Goal: Task Accomplishment & Management: Use online tool/utility

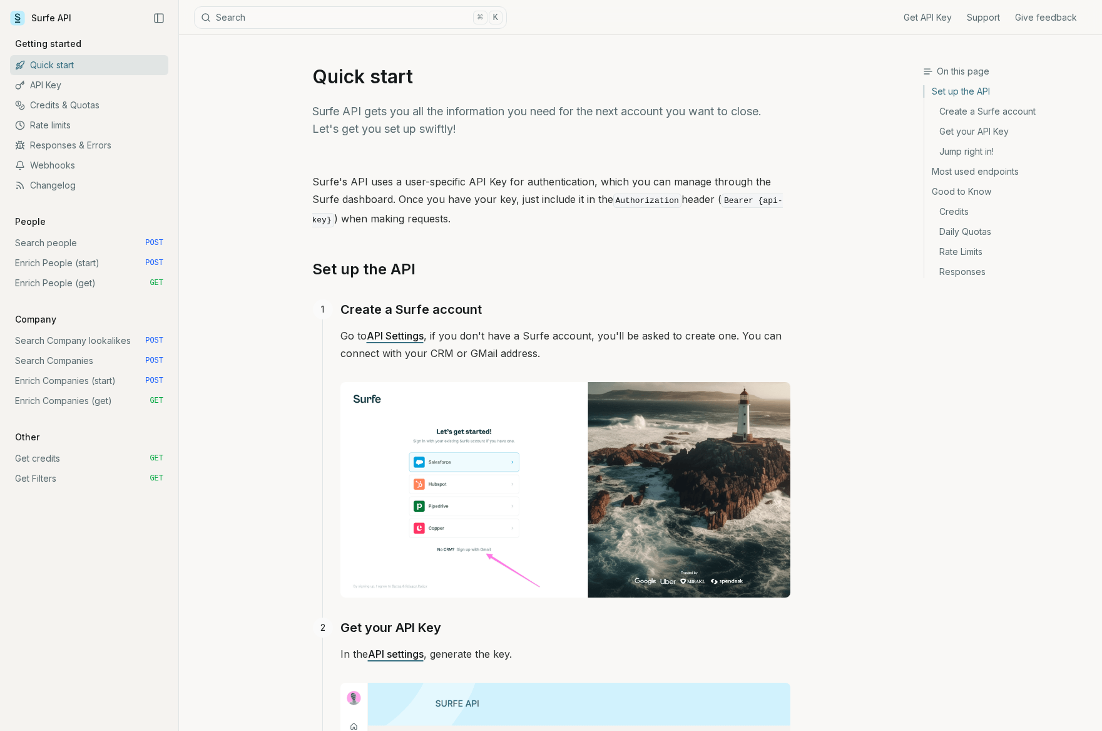
click at [49, 261] on link "Enrich People (start) POST" at bounding box center [89, 263] width 158 height 20
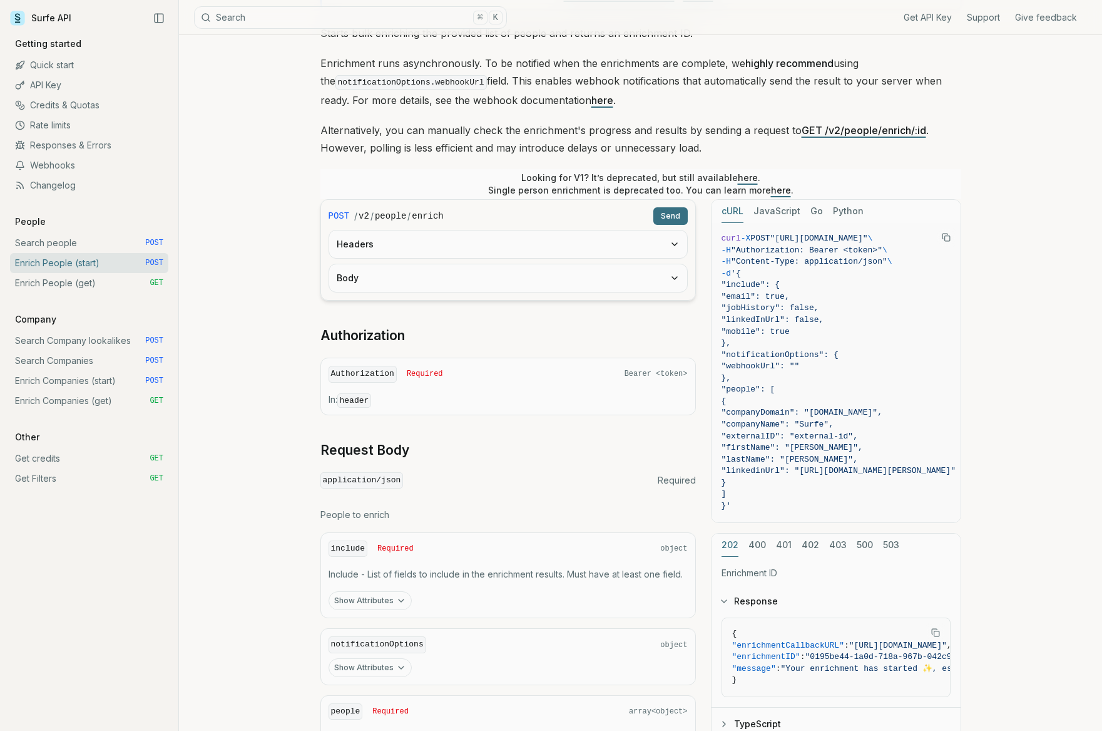
scroll to position [142, 0]
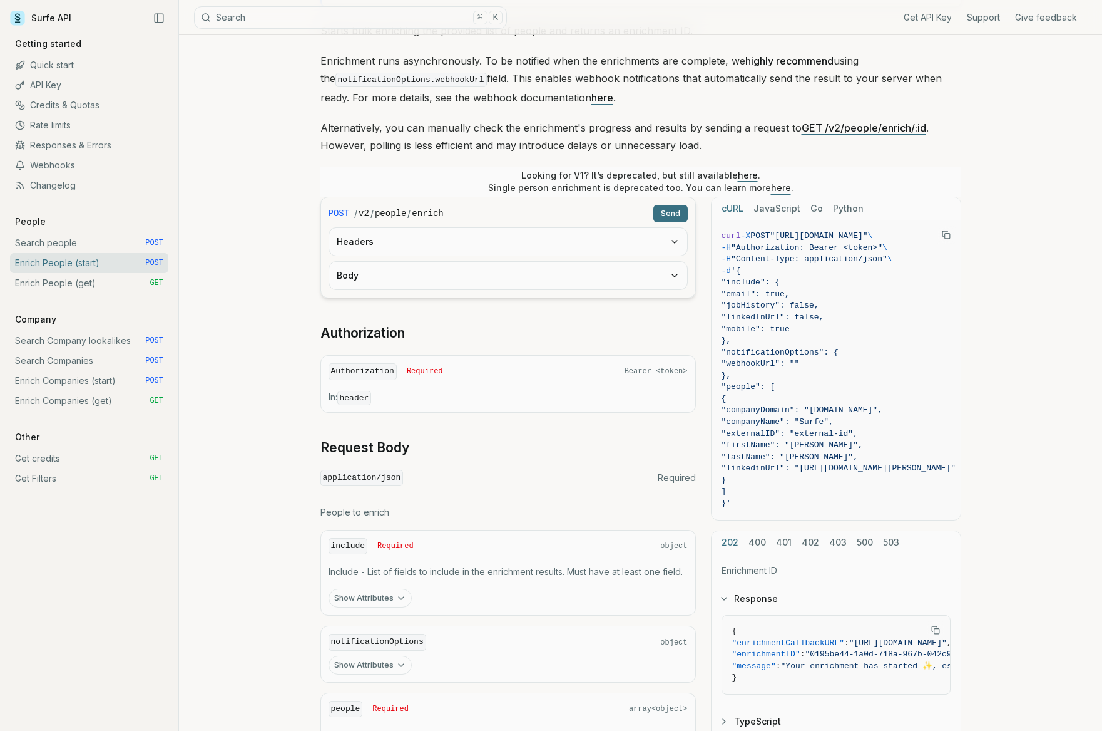
click at [109, 334] on link "Search Company lookalikes POST" at bounding box center [89, 341] width 158 height 20
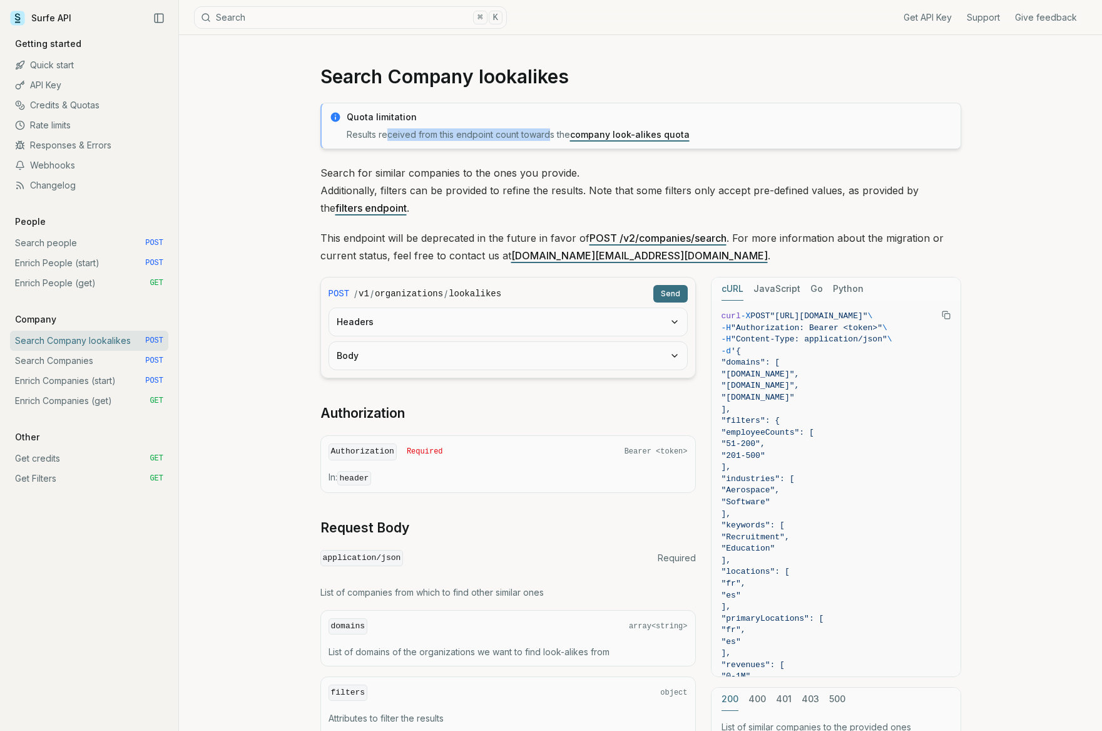
drag, startPoint x: 386, startPoint y: 135, endPoint x: 551, endPoint y: 136, distance: 165.3
click at [551, 136] on p "Results received from this endpoint count towards the company look-alikes quota" at bounding box center [650, 134] width 607 height 13
drag, startPoint x: 364, startPoint y: 233, endPoint x: 513, endPoint y: 237, distance: 148.4
click at [513, 237] on p "This endpoint will be deprecated in the future in favor of POST /v2/companies/s…" at bounding box center [641, 246] width 641 height 35
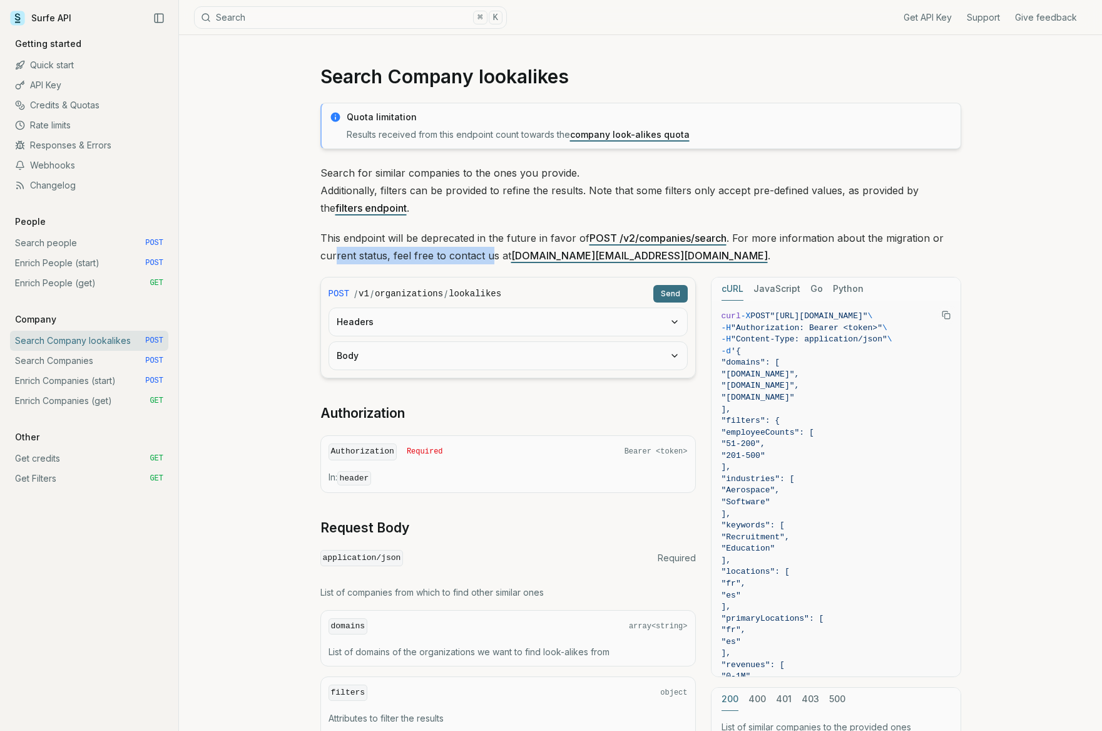
drag, startPoint x: 337, startPoint y: 257, endPoint x: 490, endPoint y: 259, distance: 153.4
click at [490, 259] on p "This endpoint will be deprecated in the future in favor of POST /v2/companies/s…" at bounding box center [641, 246] width 641 height 35
click at [81, 91] on link "API Key" at bounding box center [89, 85] width 158 height 20
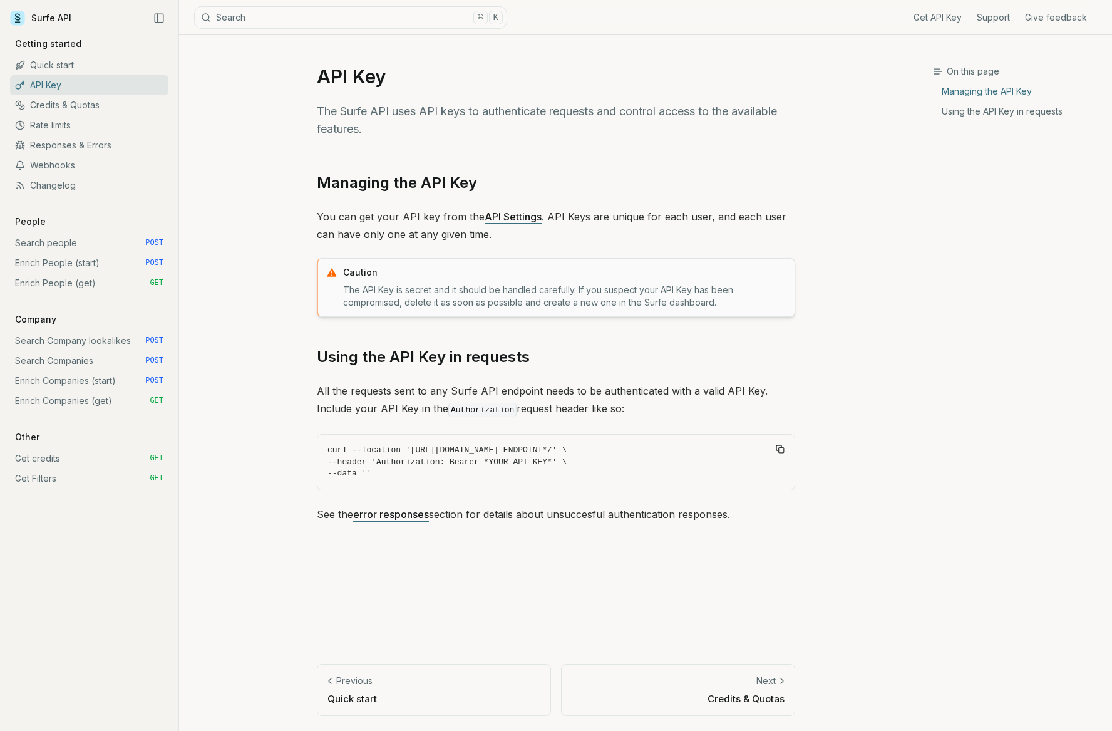
drag, startPoint x: 386, startPoint y: 470, endPoint x: 309, endPoint y: 428, distance: 88.2
click at [309, 428] on article "API Key The Surfe API uses API keys to authenticate requests and control access…" at bounding box center [556, 383] width 538 height 696
copy code "curl --location '[URL][DOMAIN_NAME] ENDPOINT*/' \ --header 'Authorization: Bear…"
click at [85, 67] on link "Quick start" at bounding box center [89, 65] width 158 height 20
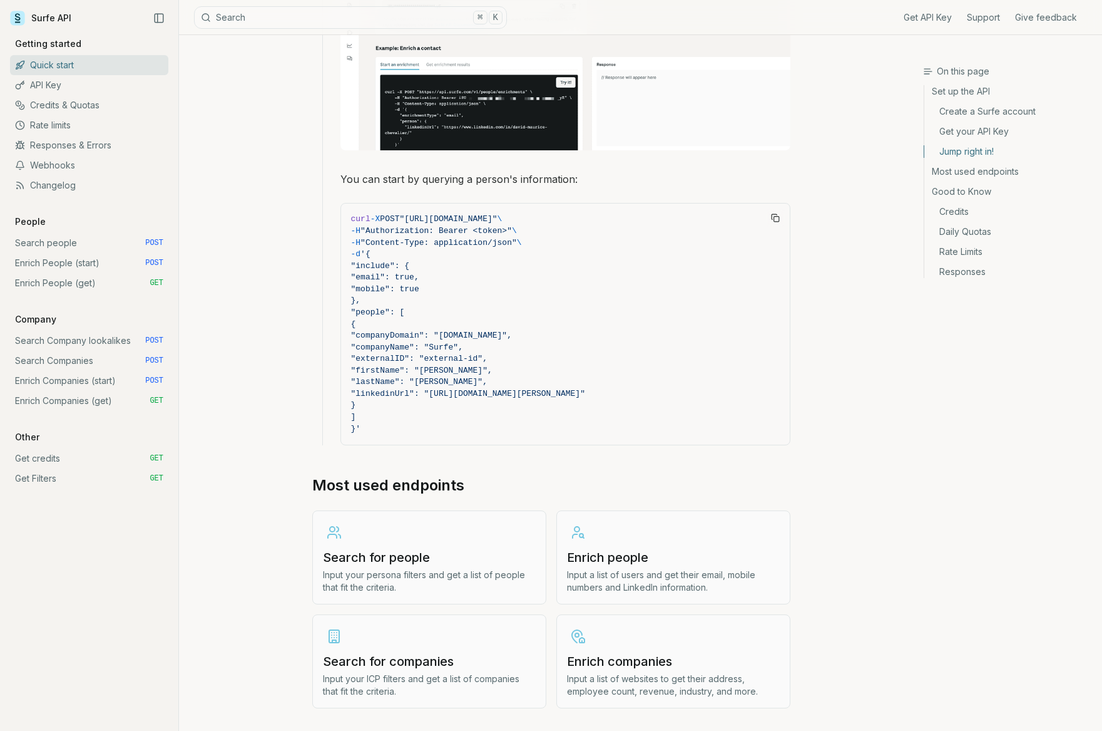
scroll to position [1066, 0]
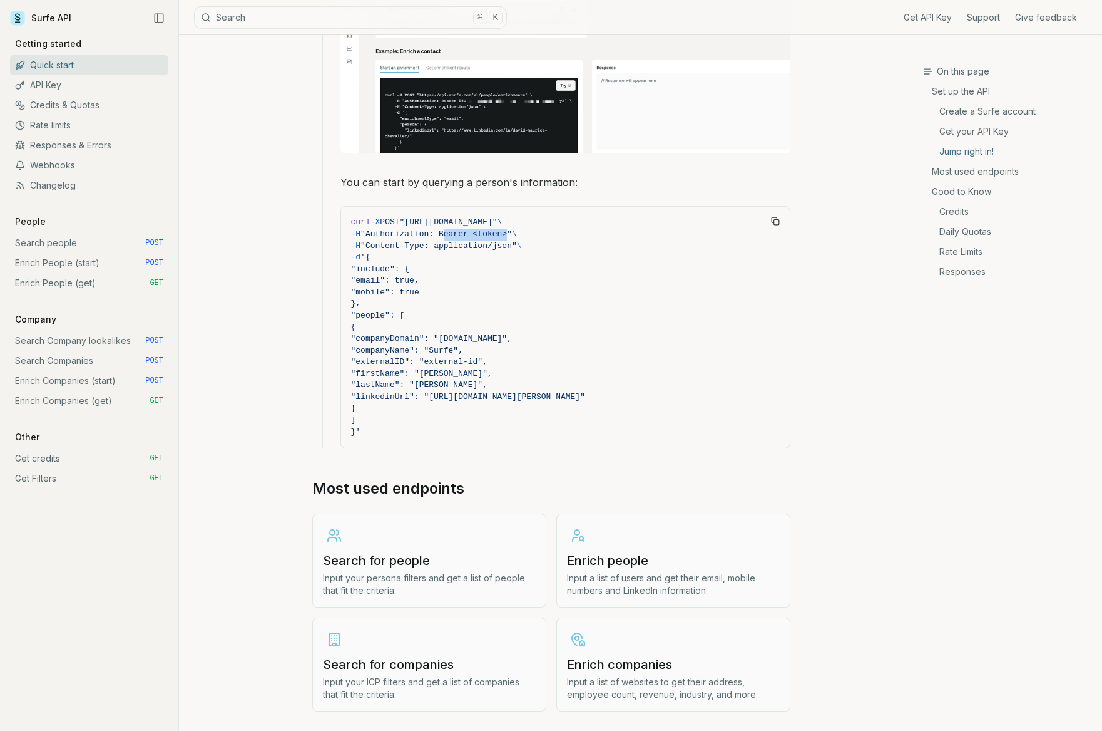
drag, startPoint x: 453, startPoint y: 230, endPoint x: 518, endPoint y: 230, distance: 65.1
click at [512, 230] on span ""Authorization: Bearer <token>"" at bounding box center [436, 233] width 151 height 9
drag, startPoint x: 488, startPoint y: 232, endPoint x: 521, endPoint y: 230, distance: 33.2
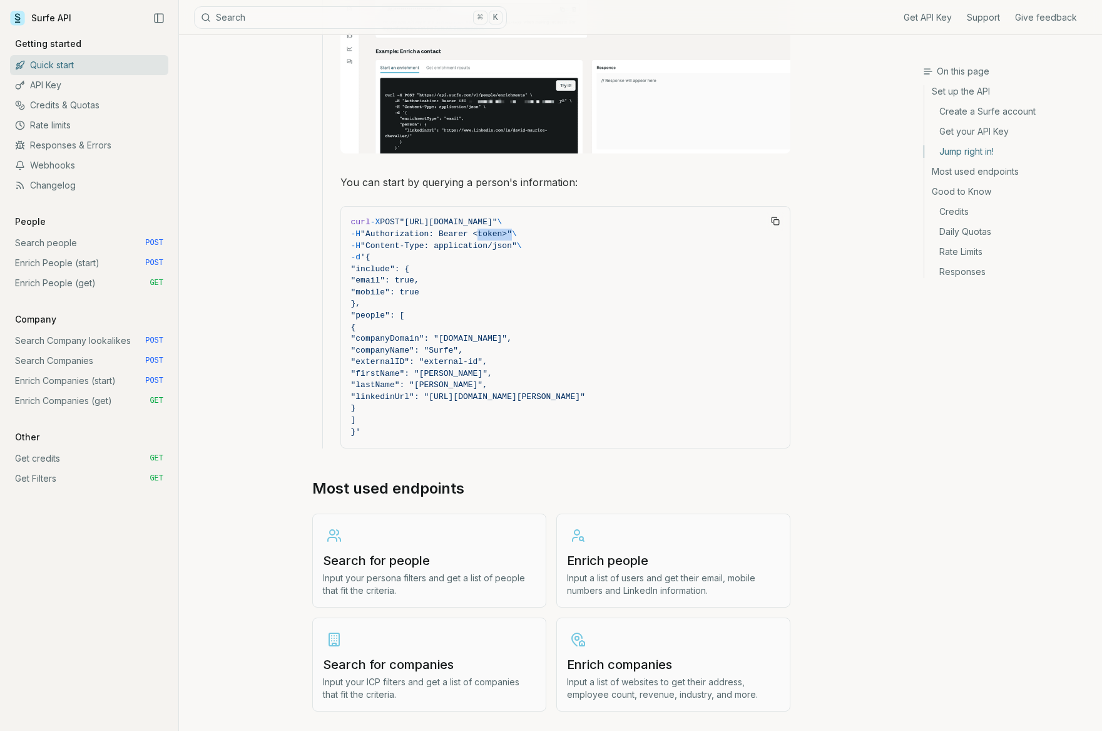
click at [512, 230] on span ""Authorization: Bearer <token>"" at bounding box center [436, 233] width 151 height 9
copy span "<token>"
click at [70, 343] on link "Search Company lookalikes POST" at bounding box center [89, 341] width 158 height 20
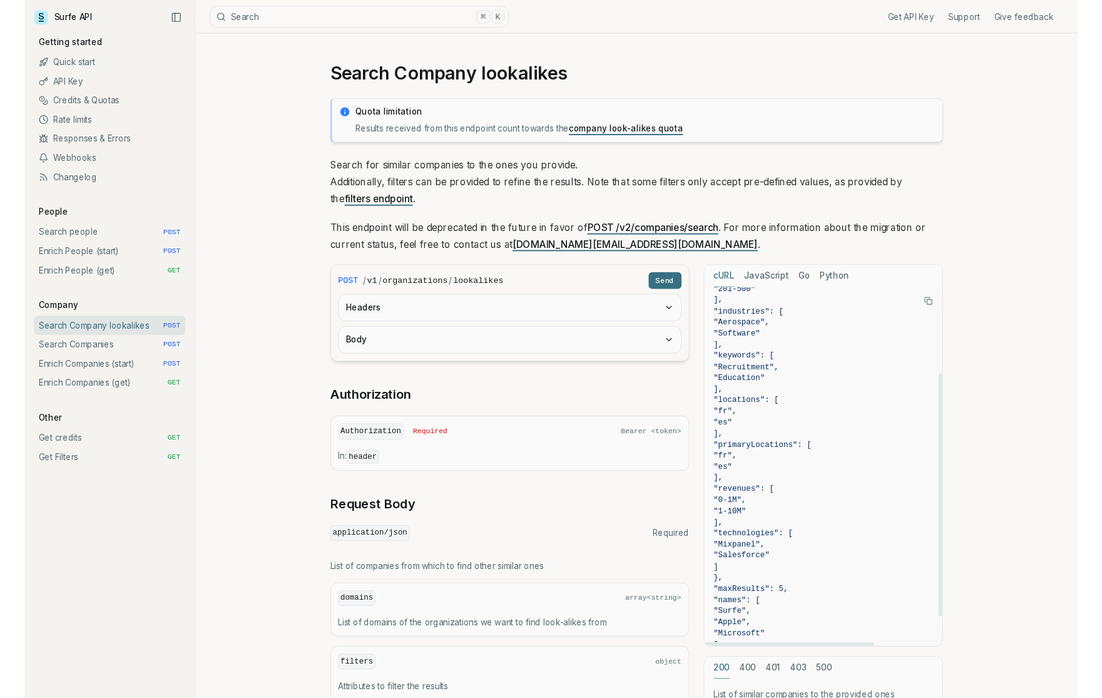
scroll to position [179, 0]
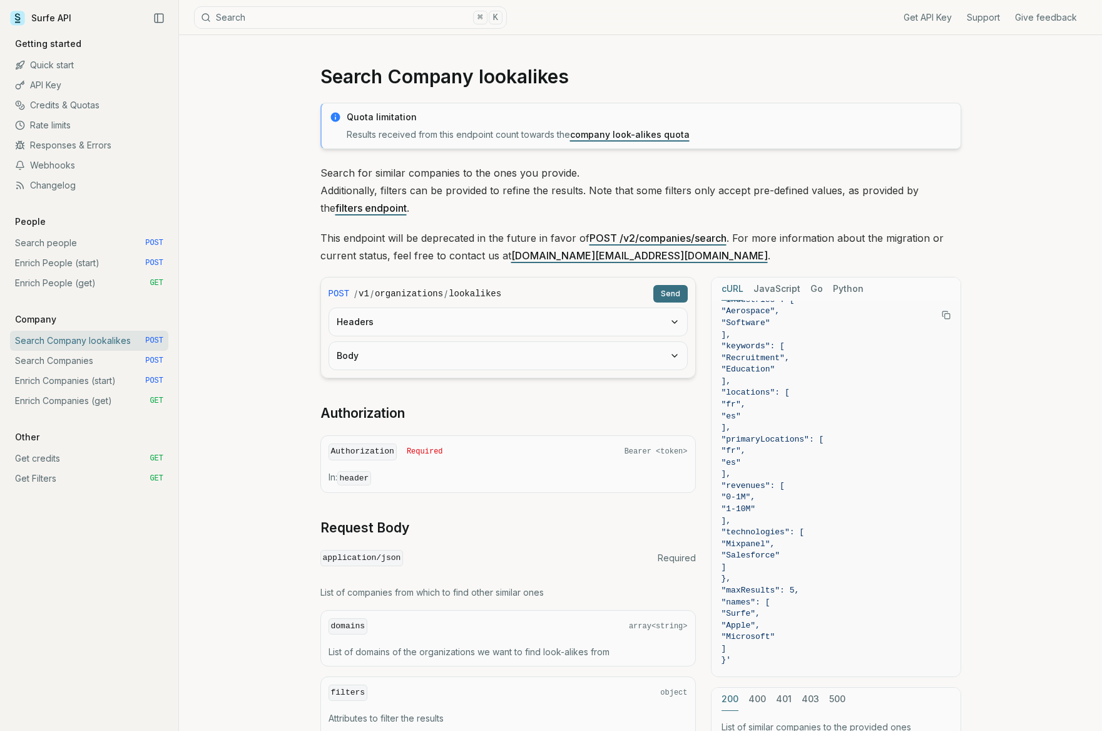
click at [647, 316] on button "Headers" at bounding box center [508, 322] width 358 height 28
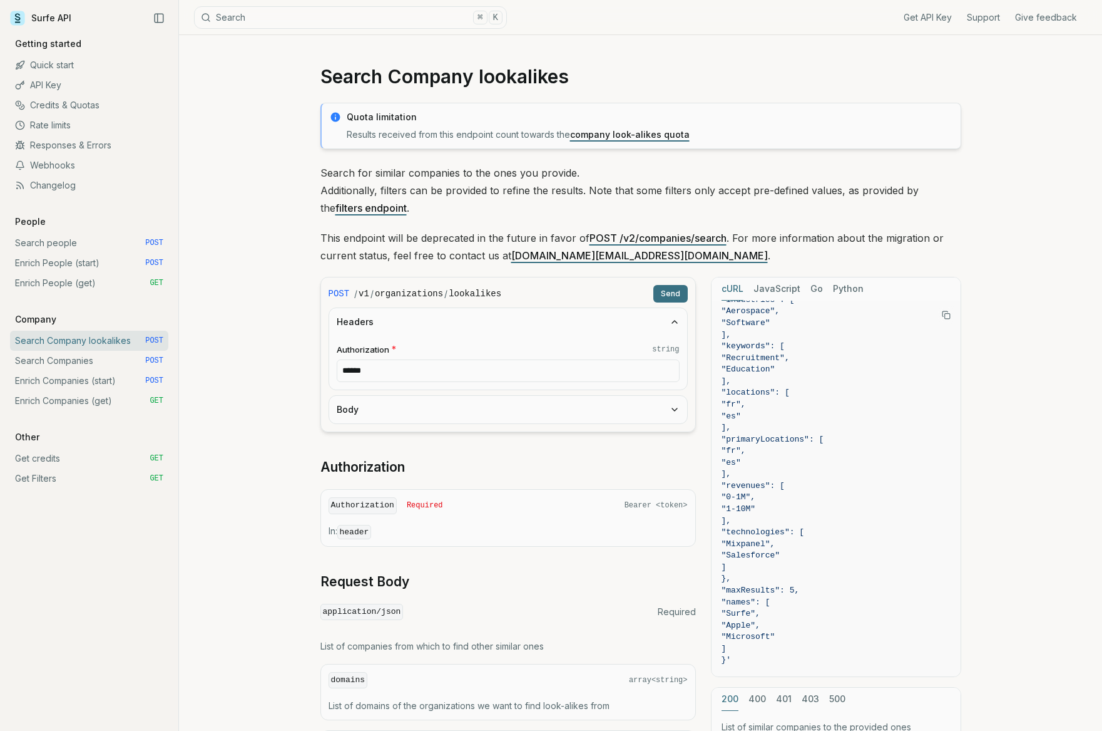
click at [546, 374] on input "******" at bounding box center [508, 370] width 343 height 23
paste input "**********"
type input "**********"
click at [436, 404] on button "Body" at bounding box center [508, 410] width 358 height 28
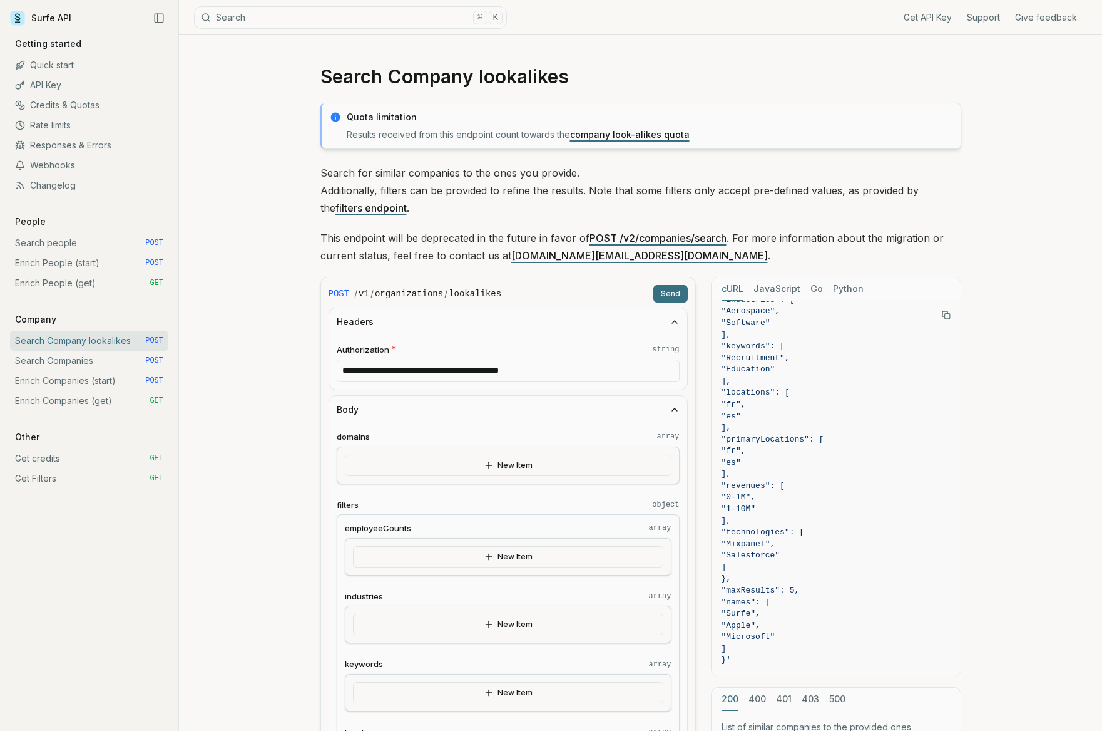
click at [492, 462] on icon "button" at bounding box center [489, 465] width 10 height 10
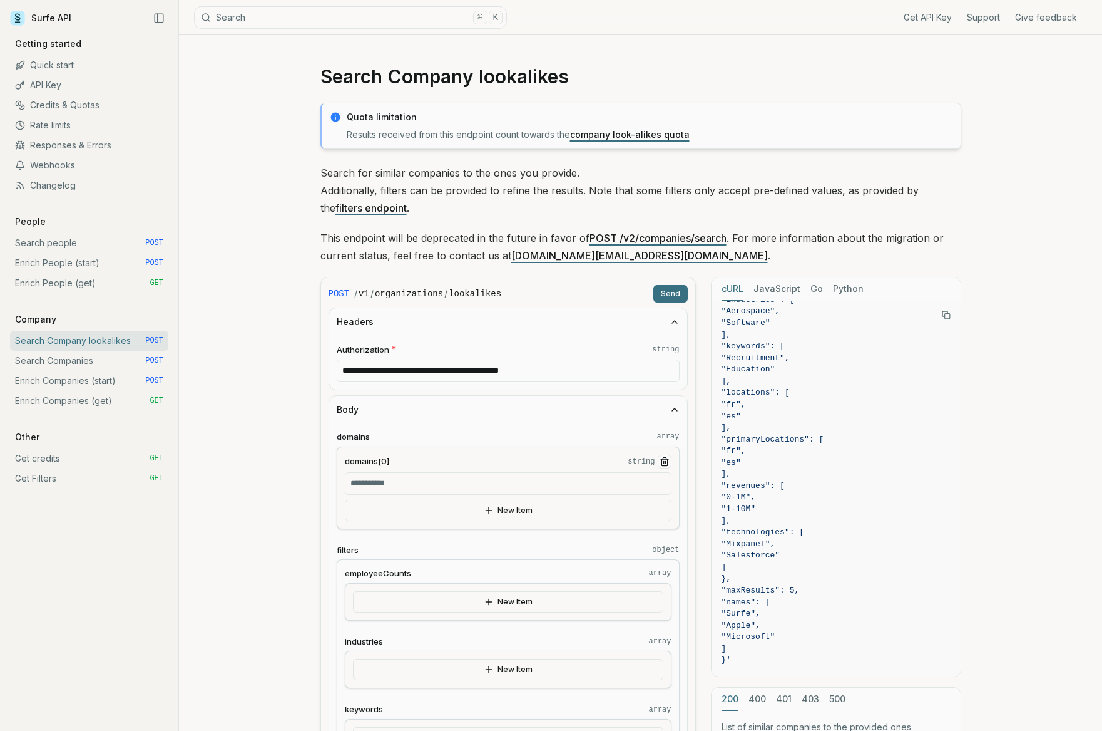
click at [453, 480] on input "domains[0] string" at bounding box center [508, 483] width 327 height 23
paste input "**********"
drag, startPoint x: 400, startPoint y: 481, endPoint x: 344, endPoint y: 481, distance: 56.3
click at [344, 481] on div "**********" at bounding box center [508, 487] width 343 height 83
click at [471, 485] on input "**********" at bounding box center [508, 483] width 327 height 23
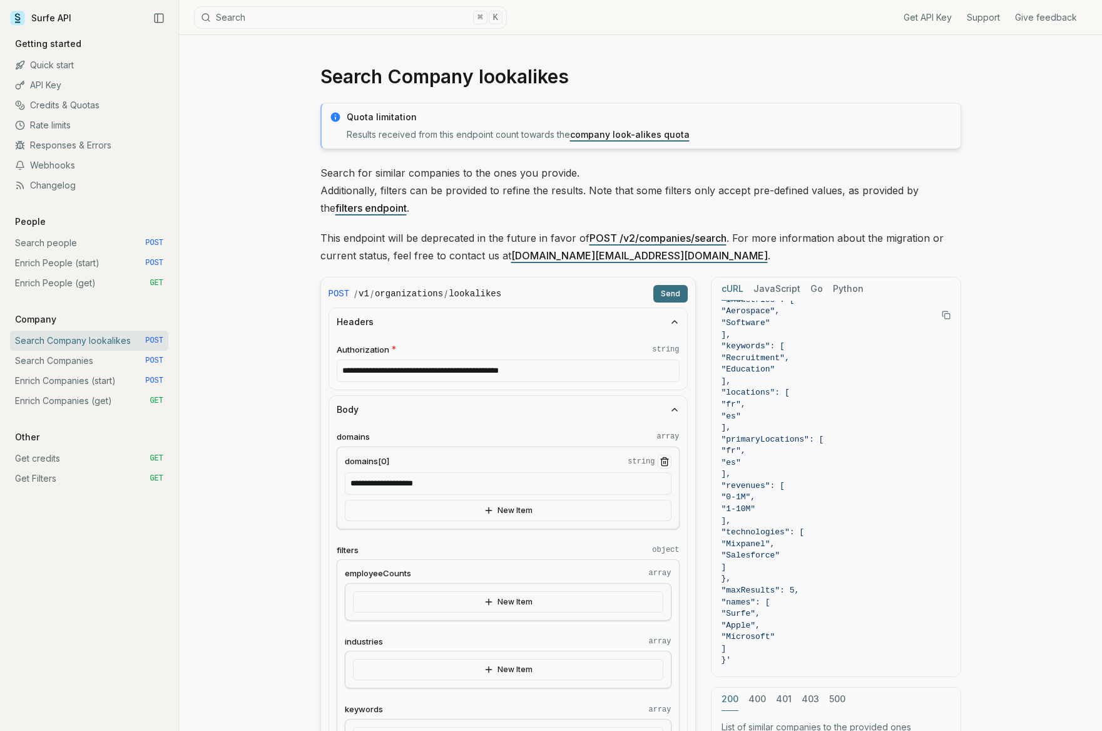
type input "**********"
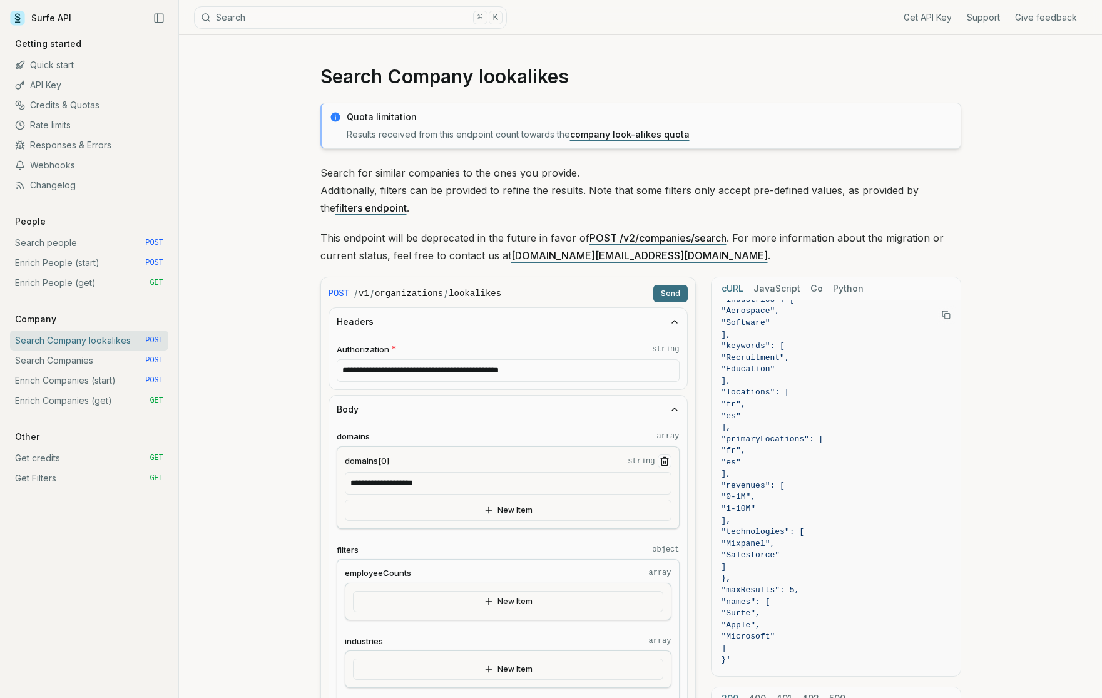
click at [535, 327] on button "Headers" at bounding box center [508, 322] width 358 height 28
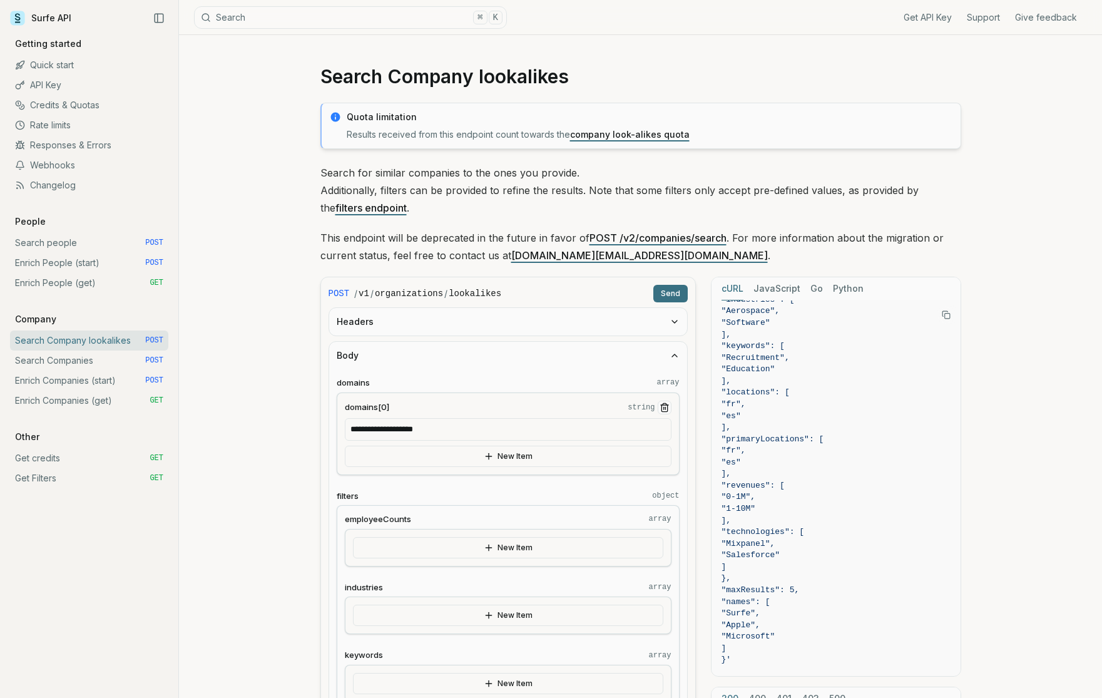
click at [511, 361] on button "Body" at bounding box center [508, 356] width 358 height 28
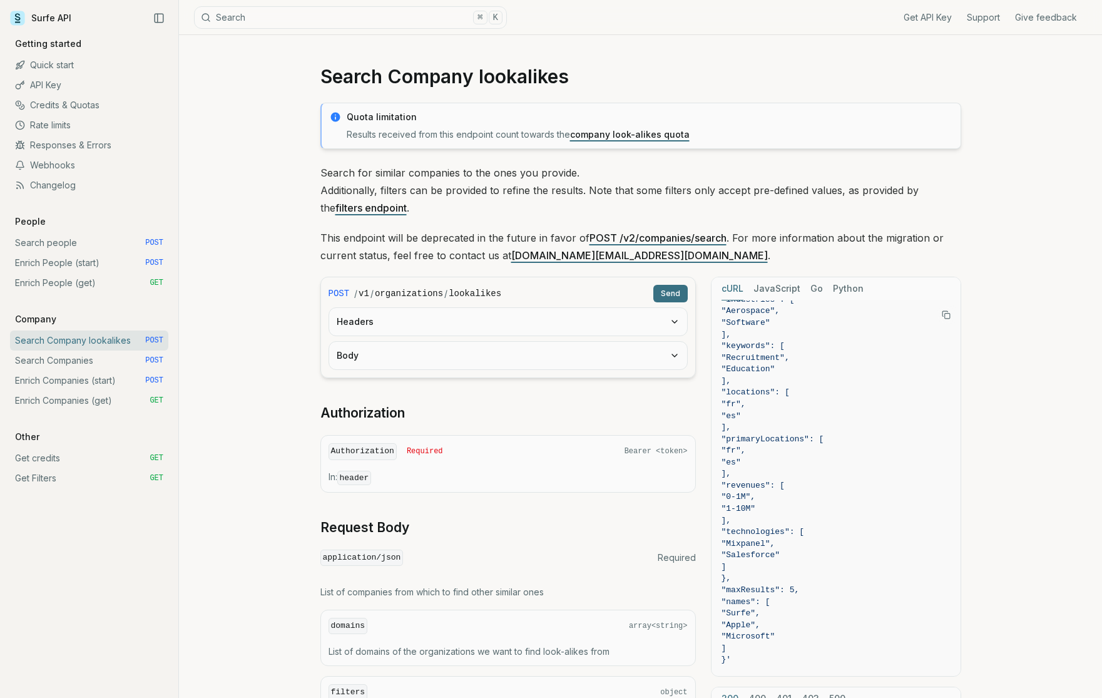
click at [445, 325] on button "Headers" at bounding box center [508, 322] width 358 height 28
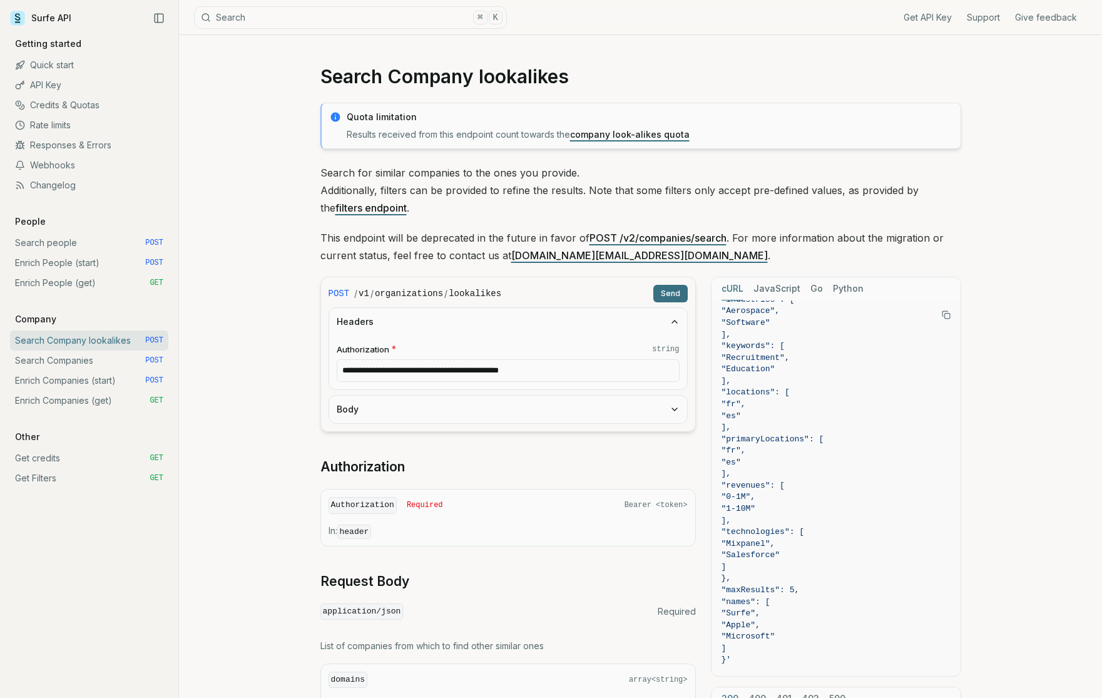
click at [504, 405] on button "Body" at bounding box center [508, 410] width 358 height 28
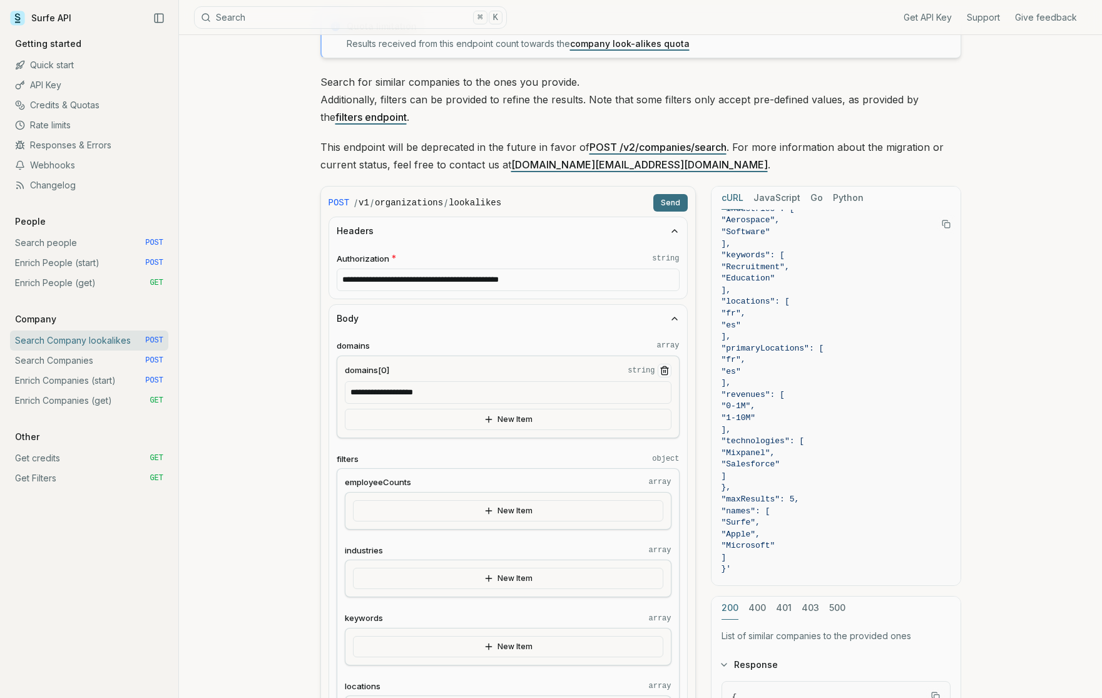
scroll to position [83, 0]
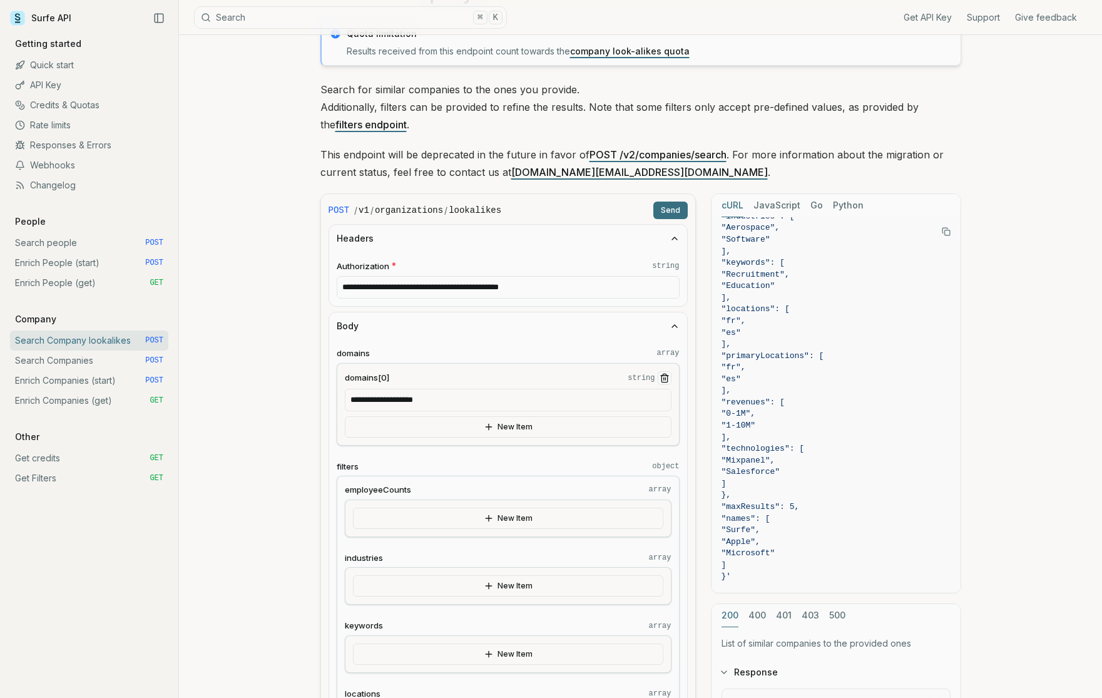
click at [675, 208] on button "Send" at bounding box center [671, 211] width 34 height 18
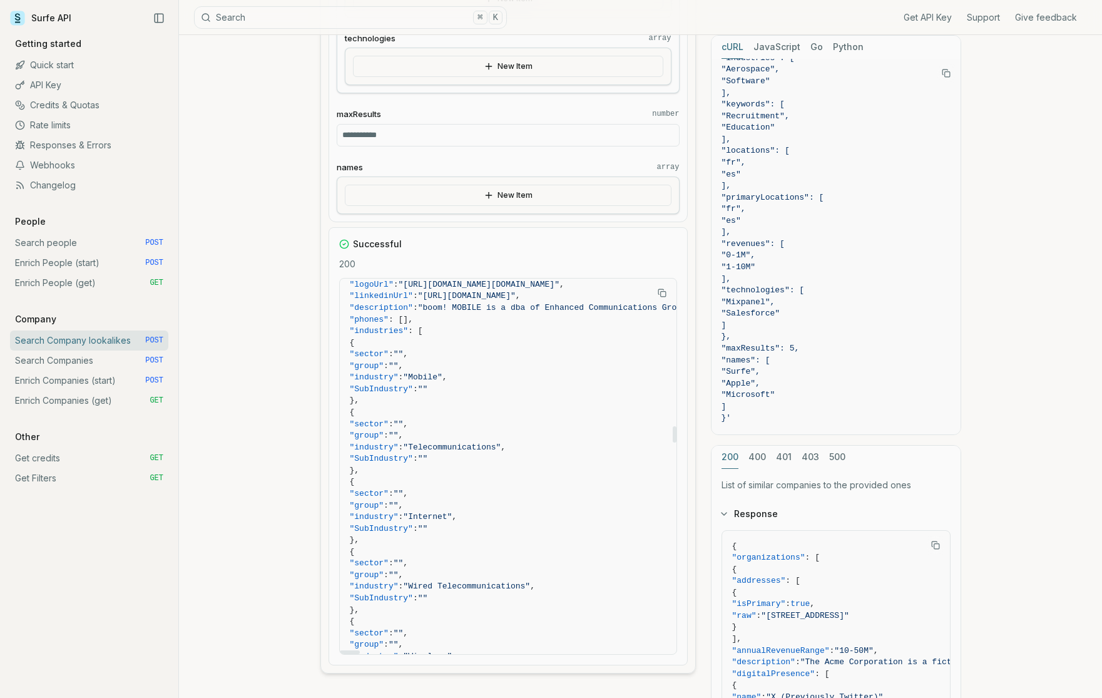
scroll to position [3464, 0]
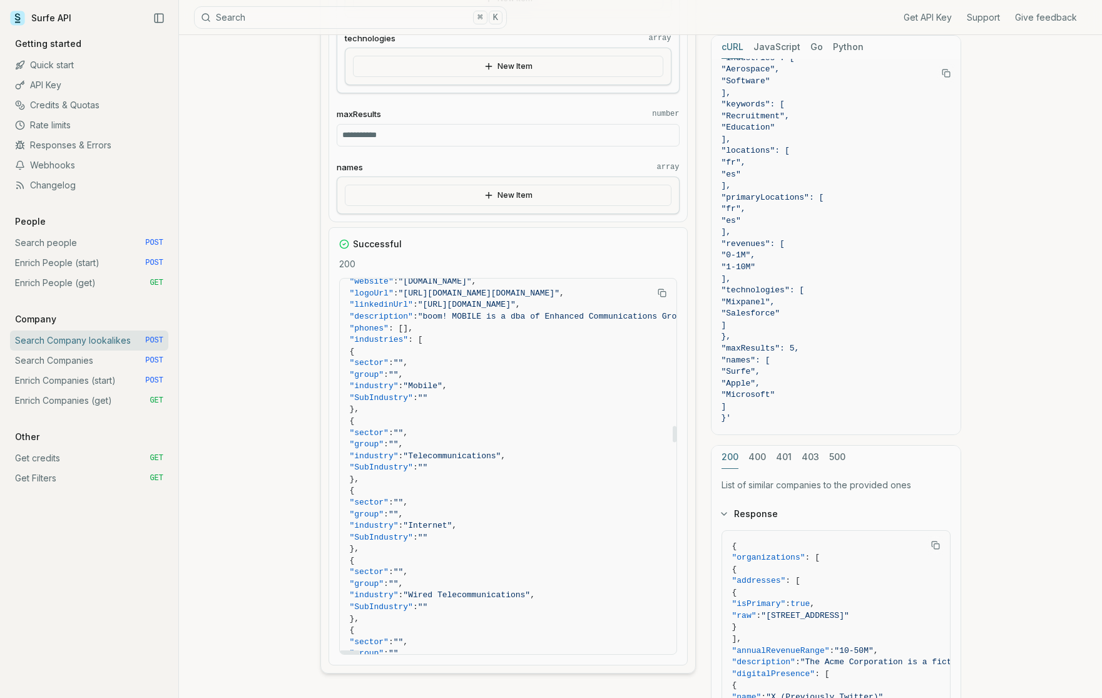
click at [659, 293] on icon "Copy Text" at bounding box center [661, 291] width 5 height 5
click at [351, 264] on p "200" at bounding box center [508, 264] width 338 height 13
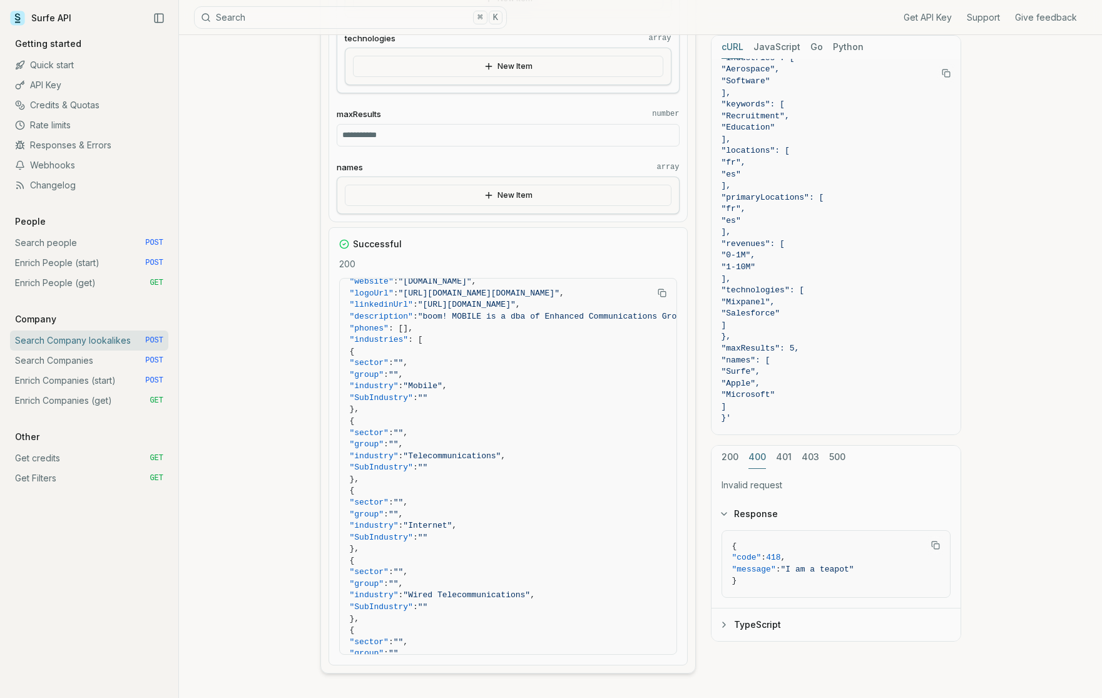
click at [760, 458] on button "400" at bounding box center [758, 457] width 18 height 23
click at [788, 459] on button "401" at bounding box center [784, 457] width 16 height 23
click at [805, 458] on button "403" at bounding box center [811, 457] width 18 height 23
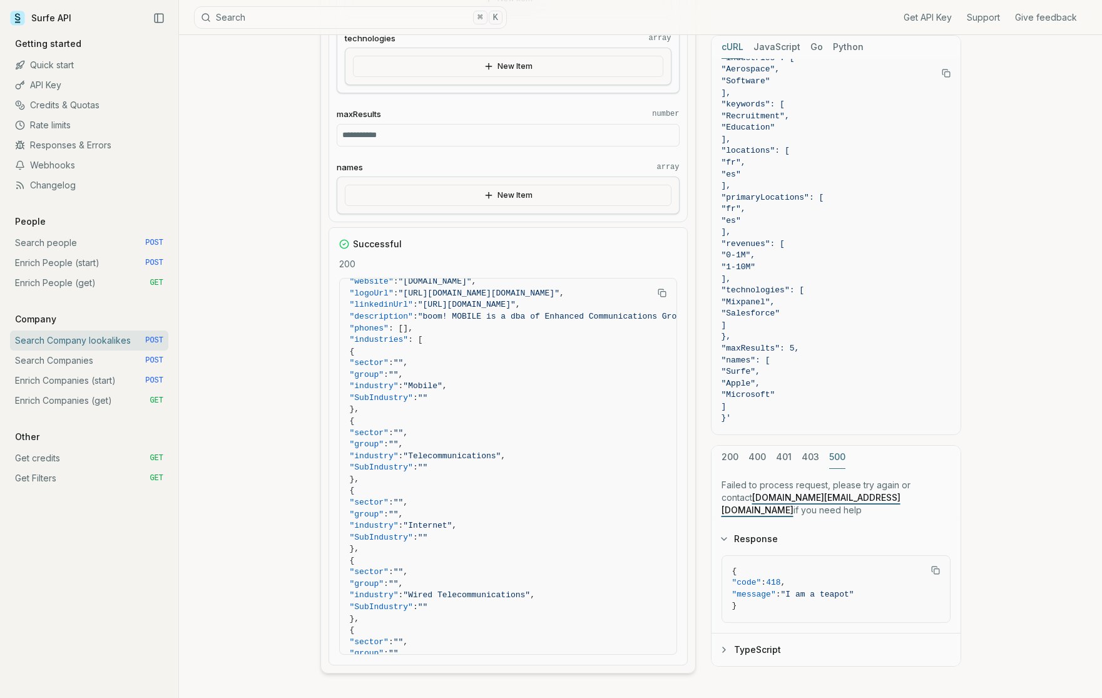
click at [829, 457] on button "500" at bounding box center [837, 457] width 16 height 23
click at [742, 459] on div "200 400 401 403 500" at bounding box center [836, 457] width 249 height 23
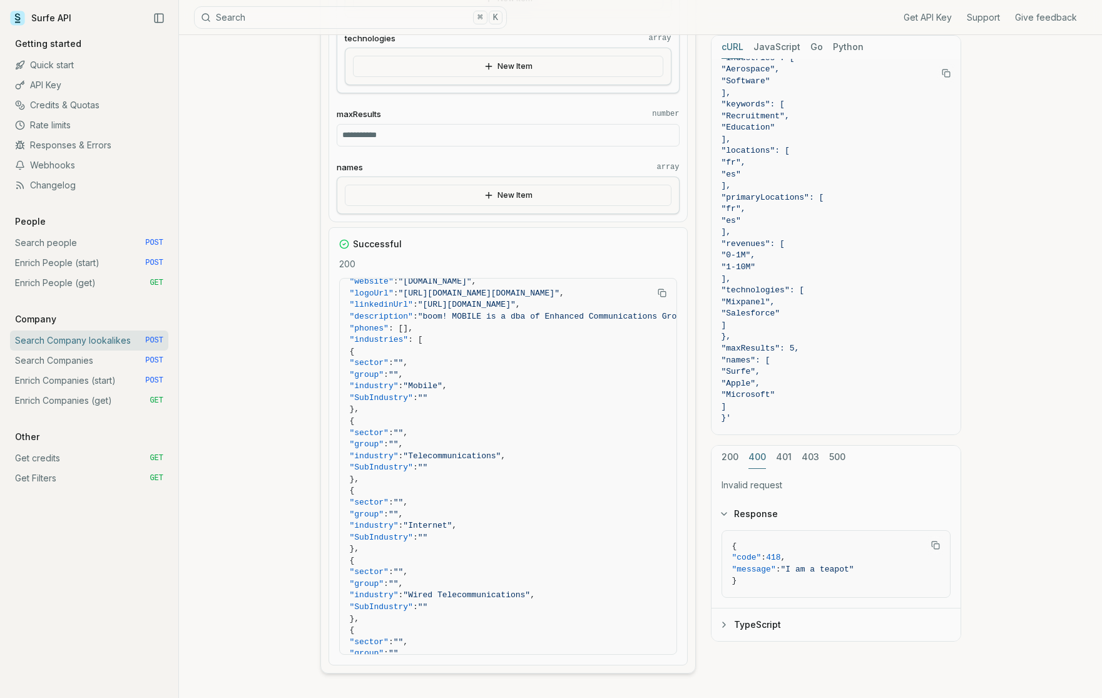
click at [756, 458] on button "400" at bounding box center [758, 457] width 18 height 23
click at [834, 457] on button "500" at bounding box center [837, 457] width 16 height 23
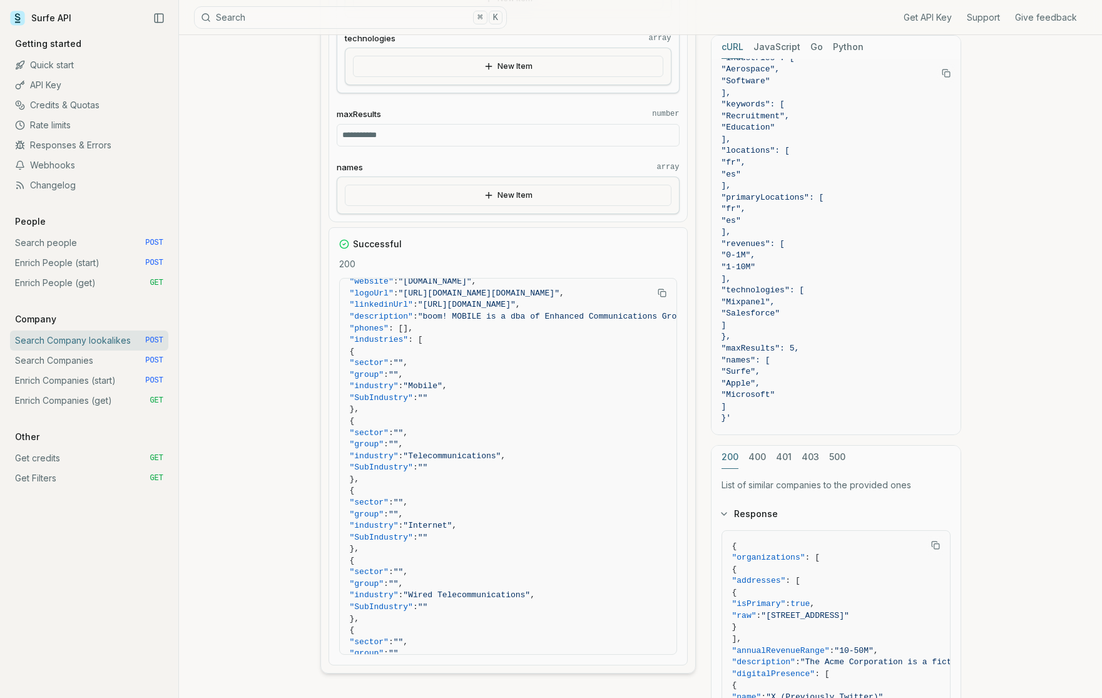
click at [731, 459] on button "200" at bounding box center [730, 457] width 17 height 23
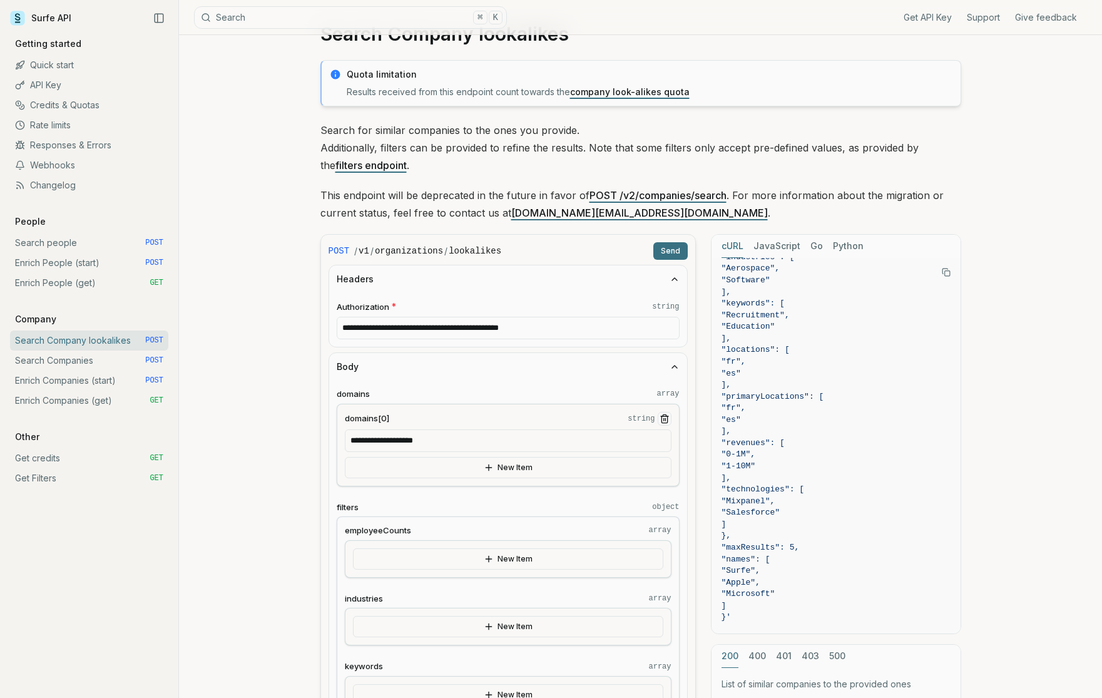
scroll to position [0, 0]
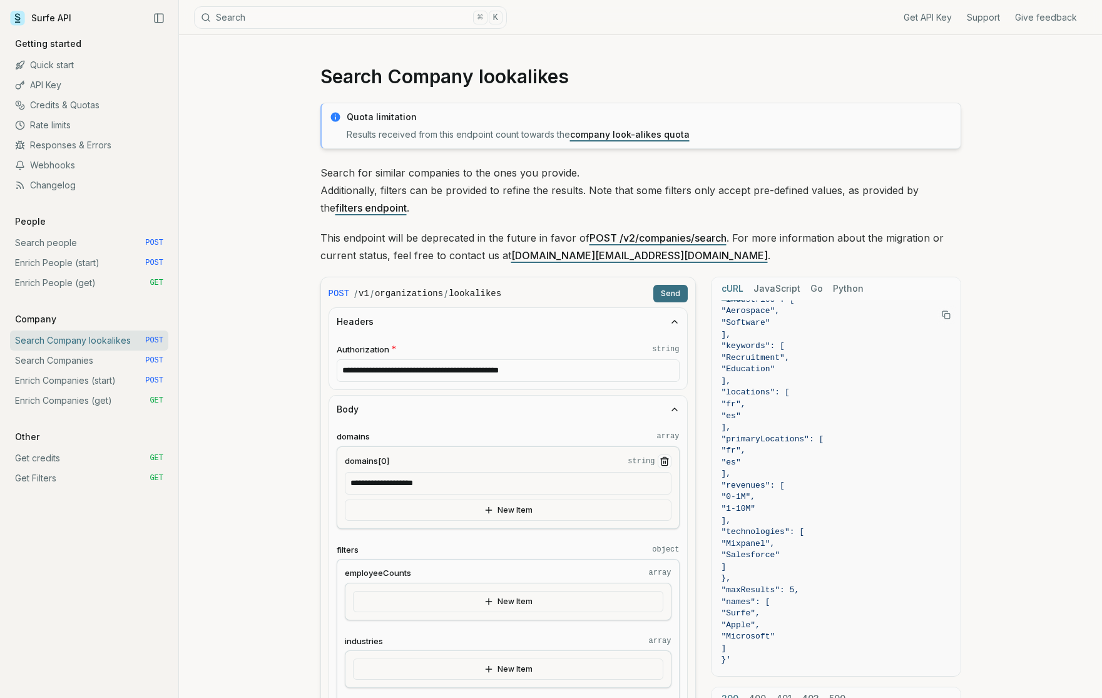
drag, startPoint x: 369, startPoint y: 372, endPoint x: 569, endPoint y: 376, distance: 199.7
click at [569, 376] on input "**********" at bounding box center [508, 370] width 343 height 23
click at [367, 372] on input "**********" at bounding box center [508, 370] width 343 height 23
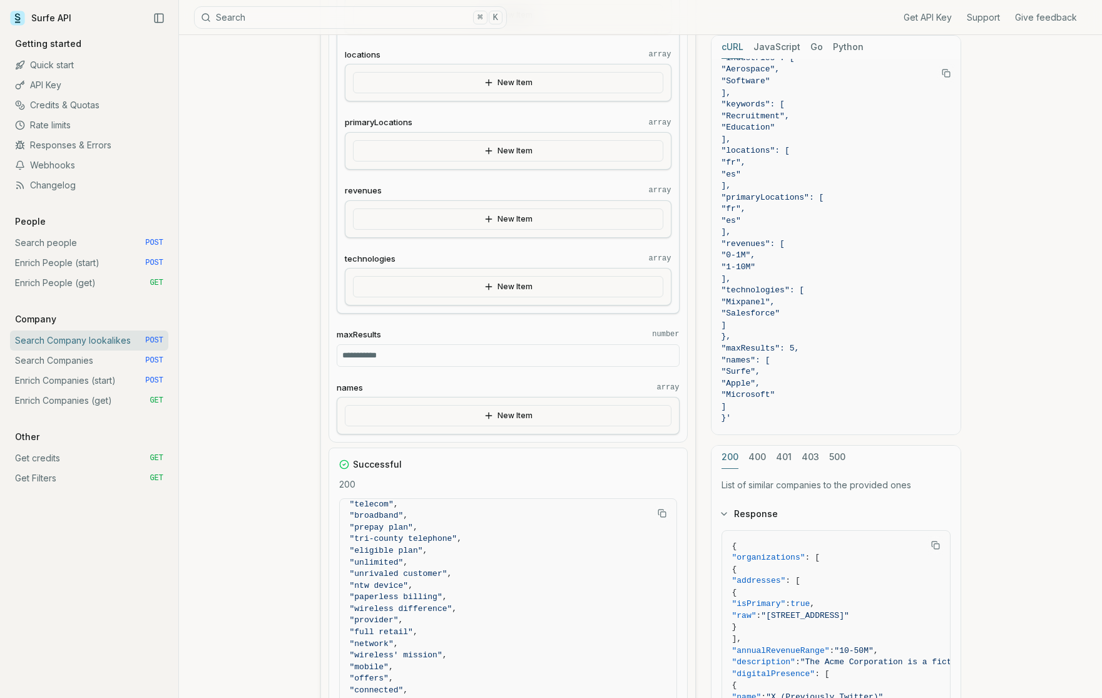
scroll to position [735, 0]
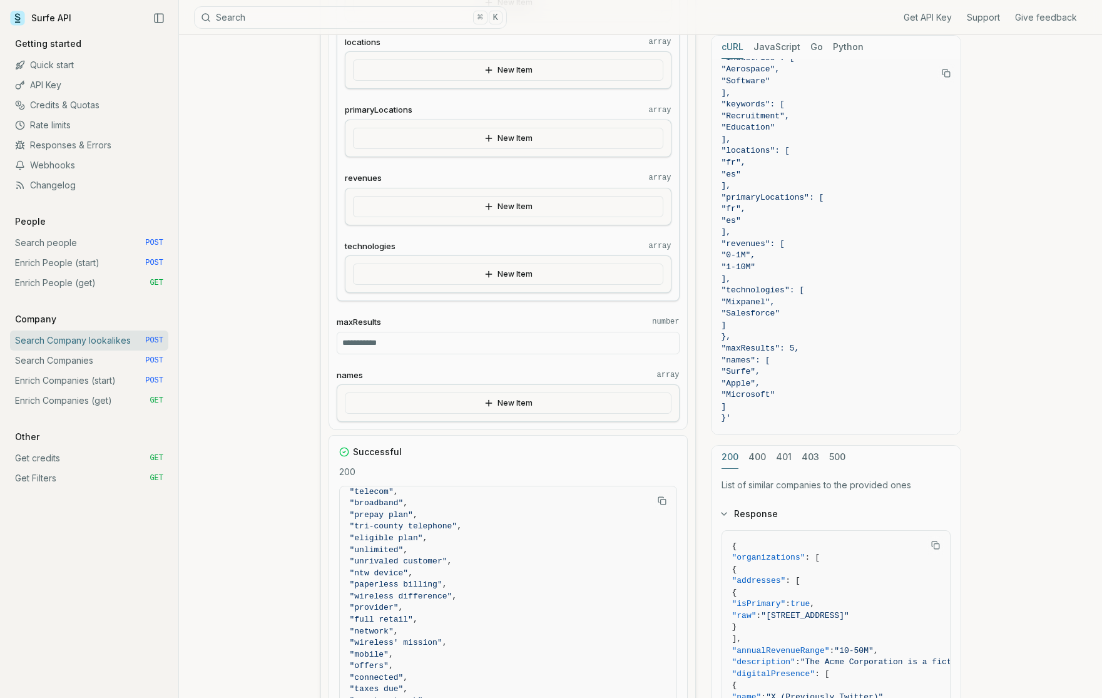
drag, startPoint x: 366, startPoint y: 343, endPoint x: 308, endPoint y: 343, distance: 57.6
click at [308, 343] on article "**********" at bounding box center [640, 419] width 701 height 2239
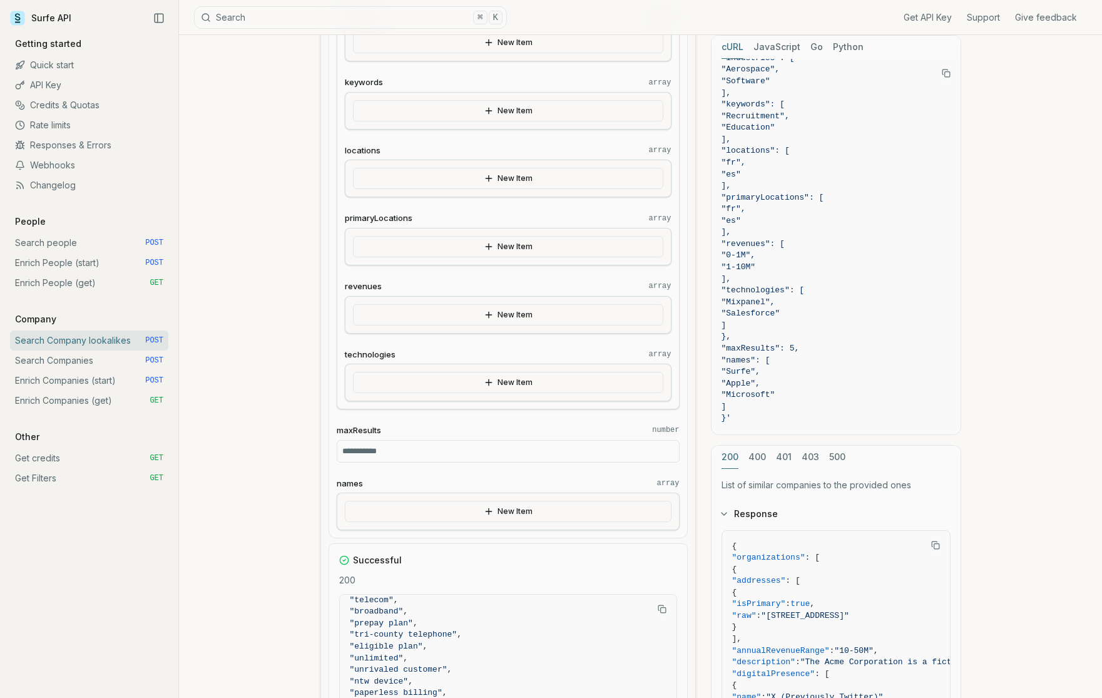
scroll to position [625, 0]
type input "**"
click at [57, 141] on link "Responses & Errors" at bounding box center [89, 145] width 158 height 20
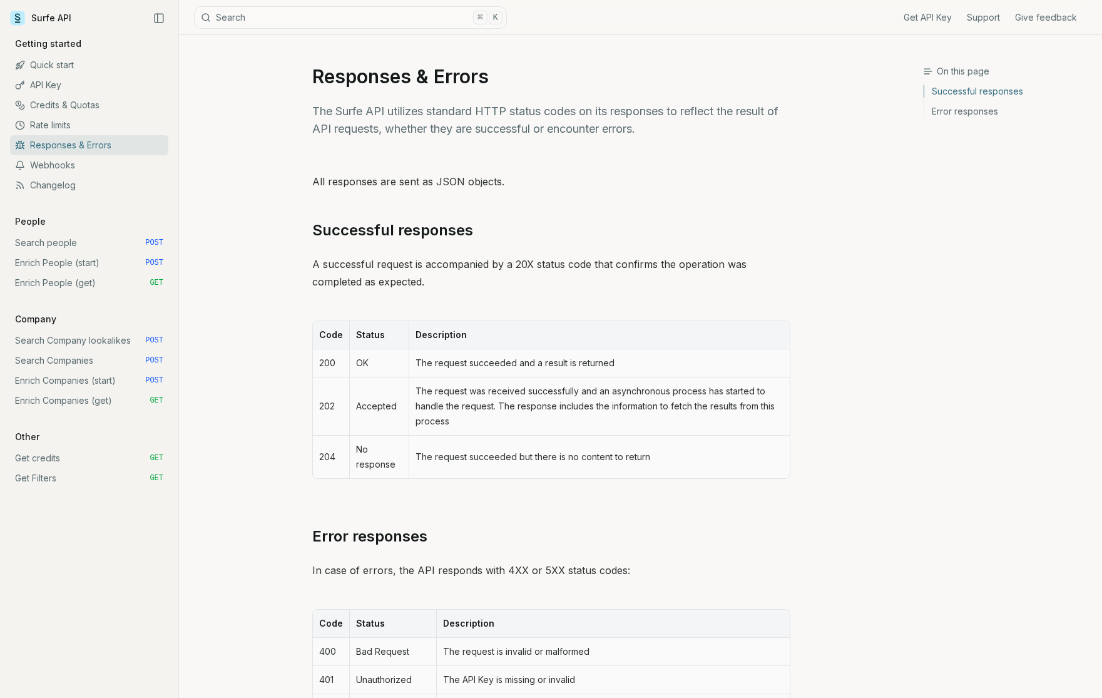
click at [66, 340] on link "Search Company lookalikes POST" at bounding box center [89, 341] width 158 height 20
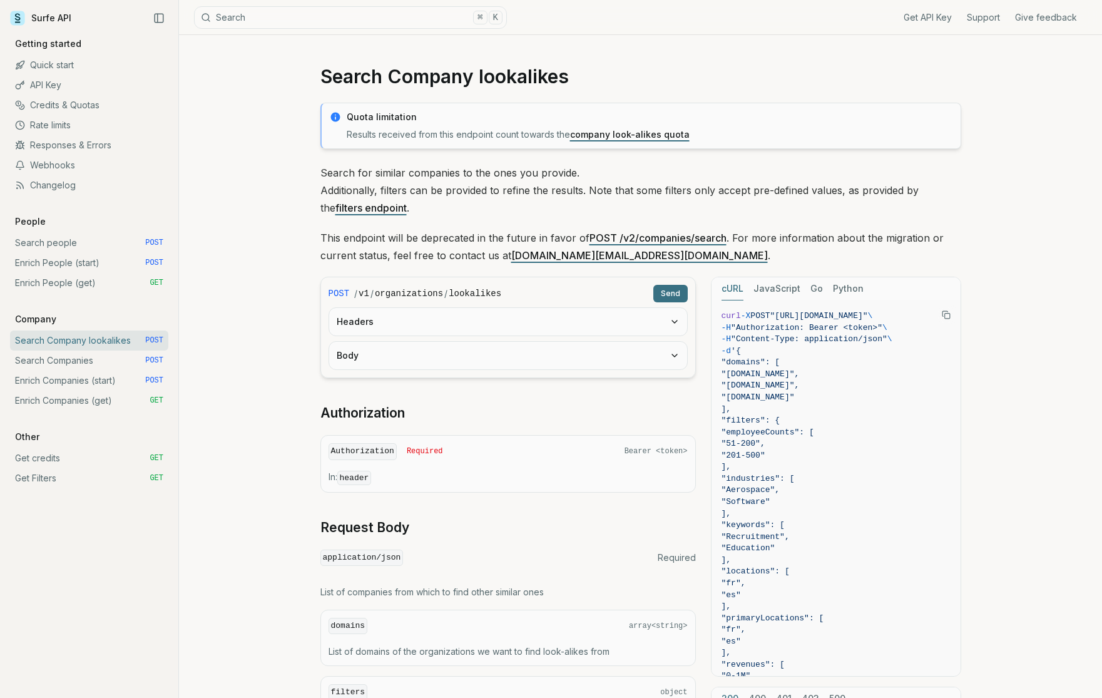
click at [430, 358] on button "Body" at bounding box center [508, 356] width 358 height 28
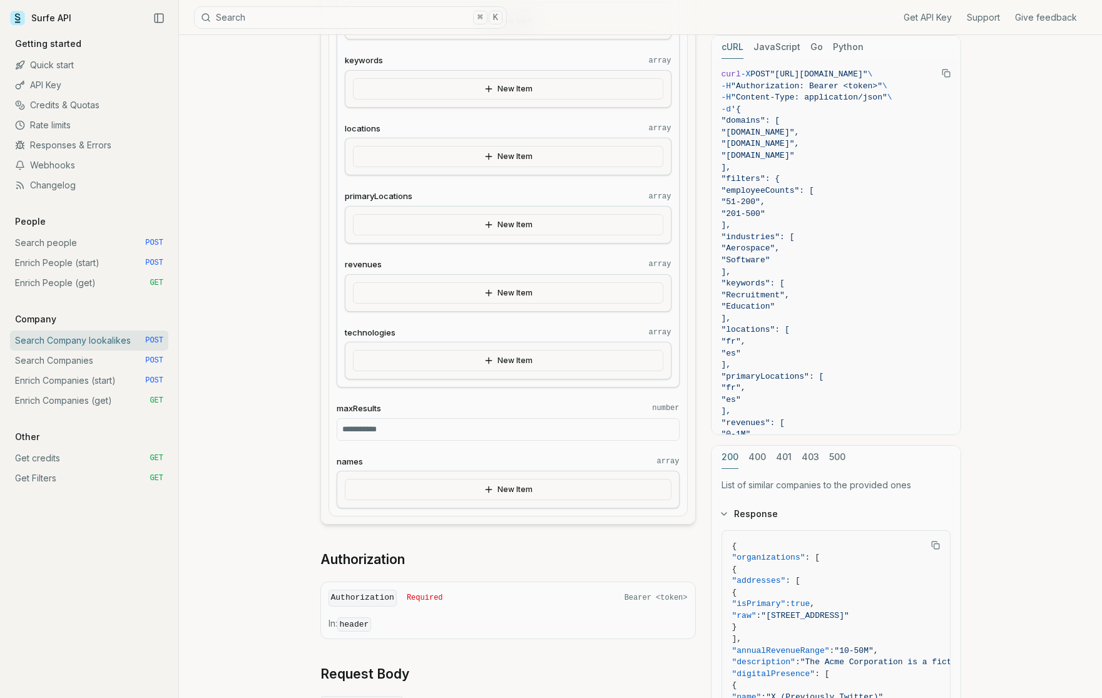
scroll to position [569, 0]
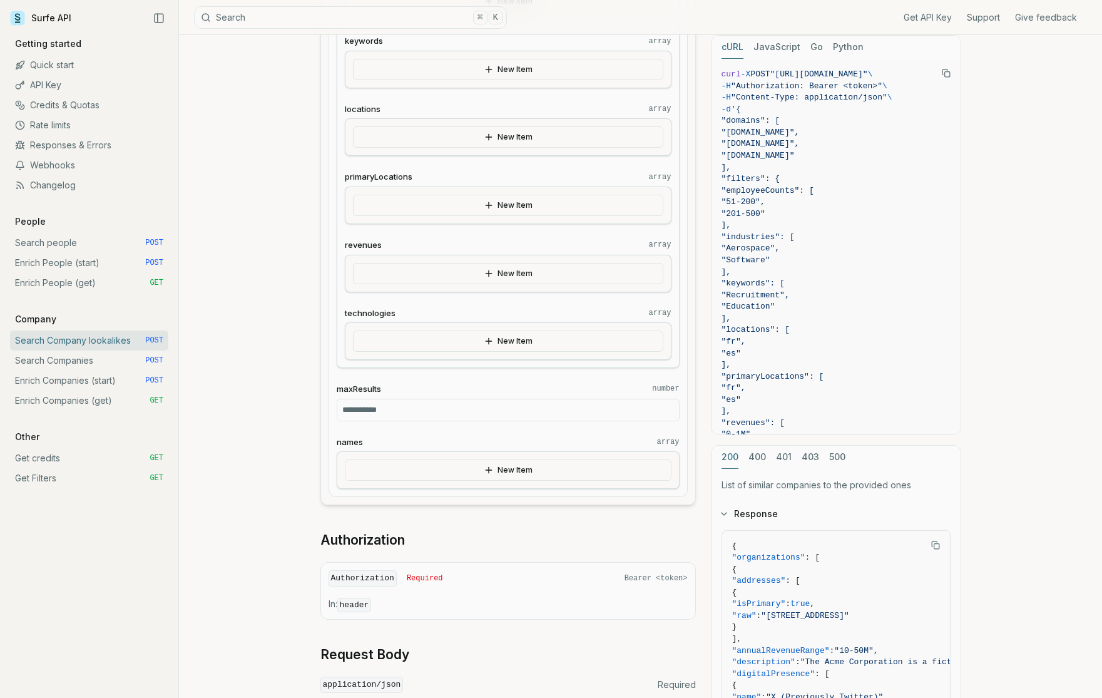
drag, startPoint x: 377, startPoint y: 409, endPoint x: 290, endPoint y: 407, distance: 87.7
click at [290, 407] on article "Search Company lookalikes Quota limitation Results received from this endpoint …" at bounding box center [640, 314] width 701 height 1697
click at [304, 273] on article "Search Company lookalikes Quota limitation Results received from this endpoint …" at bounding box center [640, 314] width 701 height 1697
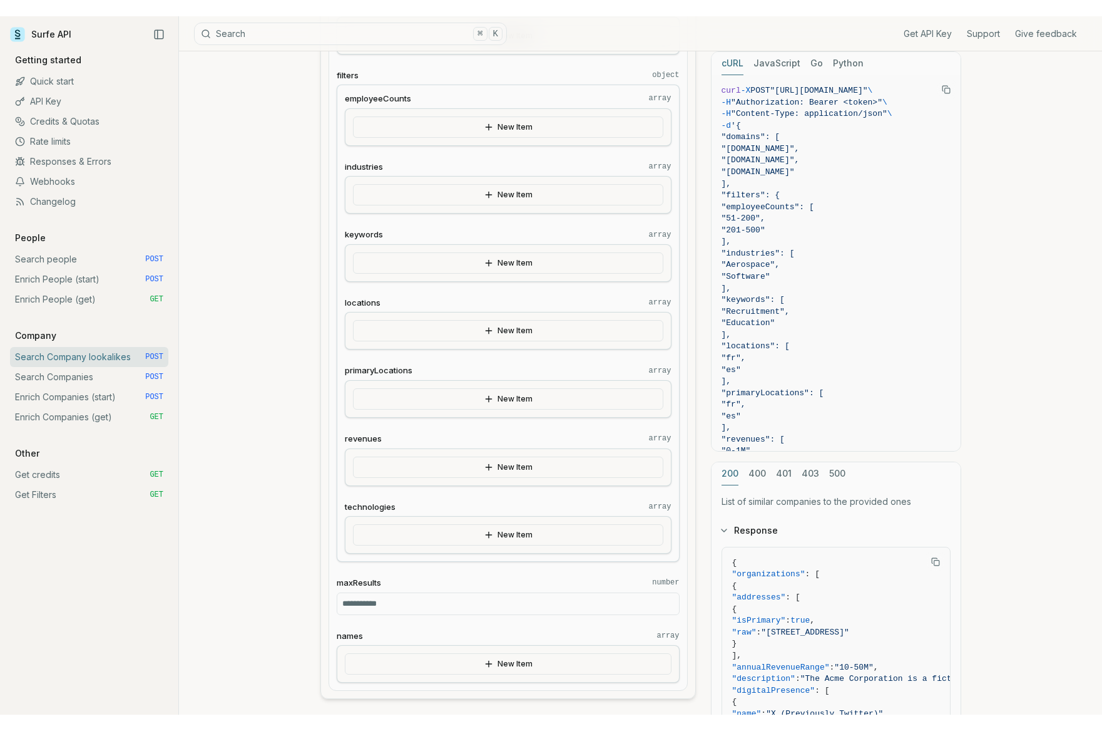
scroll to position [396, 0]
